Goal: Task Accomplishment & Management: Manage account settings

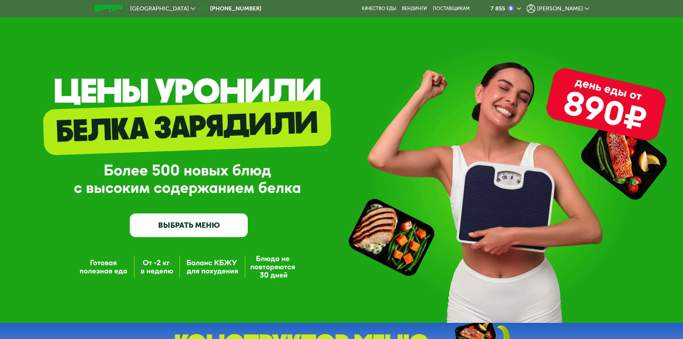
click at [566, 5] on div "[PERSON_NAME]" at bounding box center [558, 8] width 62 height 9
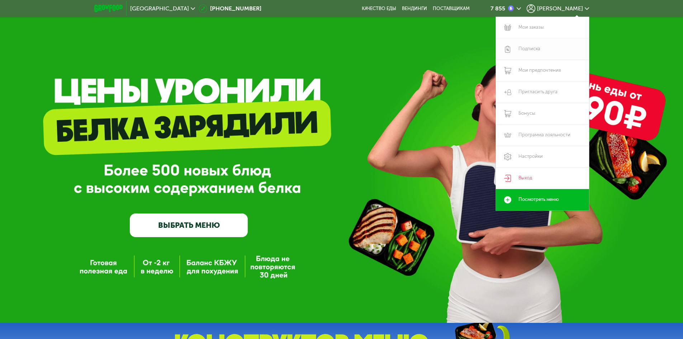
click at [541, 50] on link "Подписка" at bounding box center [542, 49] width 93 height 22
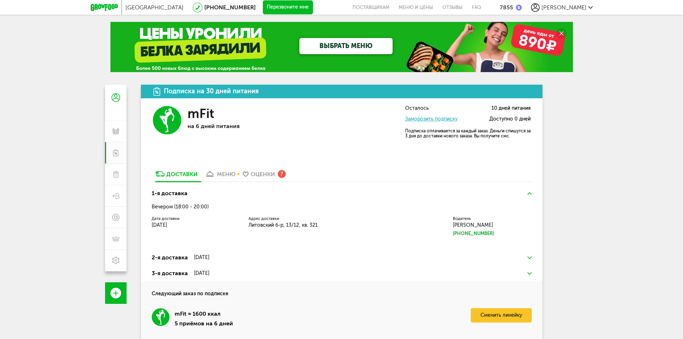
click at [214, 172] on icon at bounding box center [210, 174] width 10 height 6
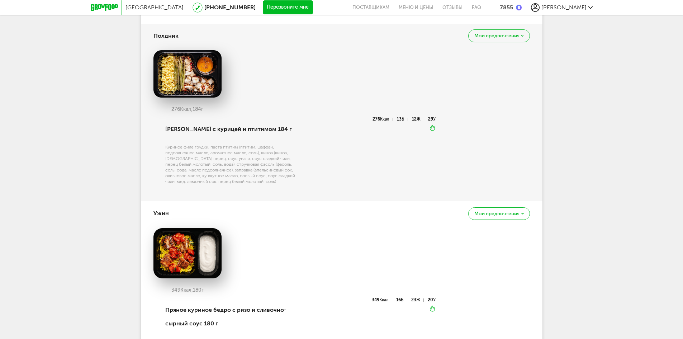
scroll to position [772, 0]
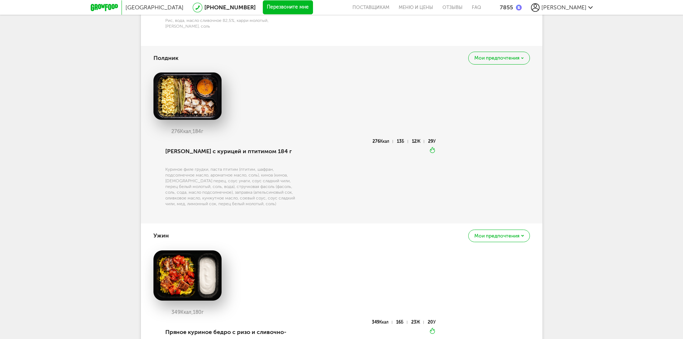
click at [184, 103] on img at bounding box center [187, 95] width 68 height 47
click at [209, 149] on div "Салат с курицей и птитимом 184 г" at bounding box center [232, 151] width 134 height 24
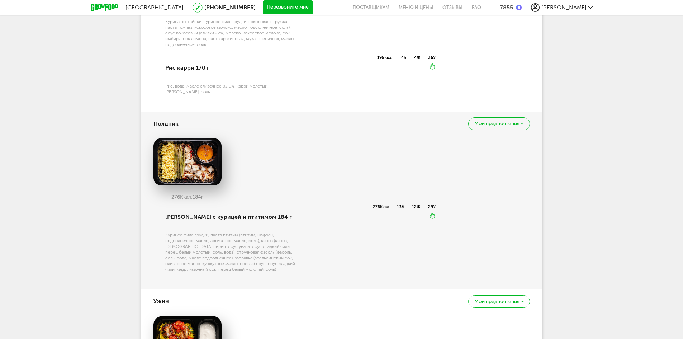
scroll to position [700, 0]
